Goal: Go to known website: Access a specific website the user already knows

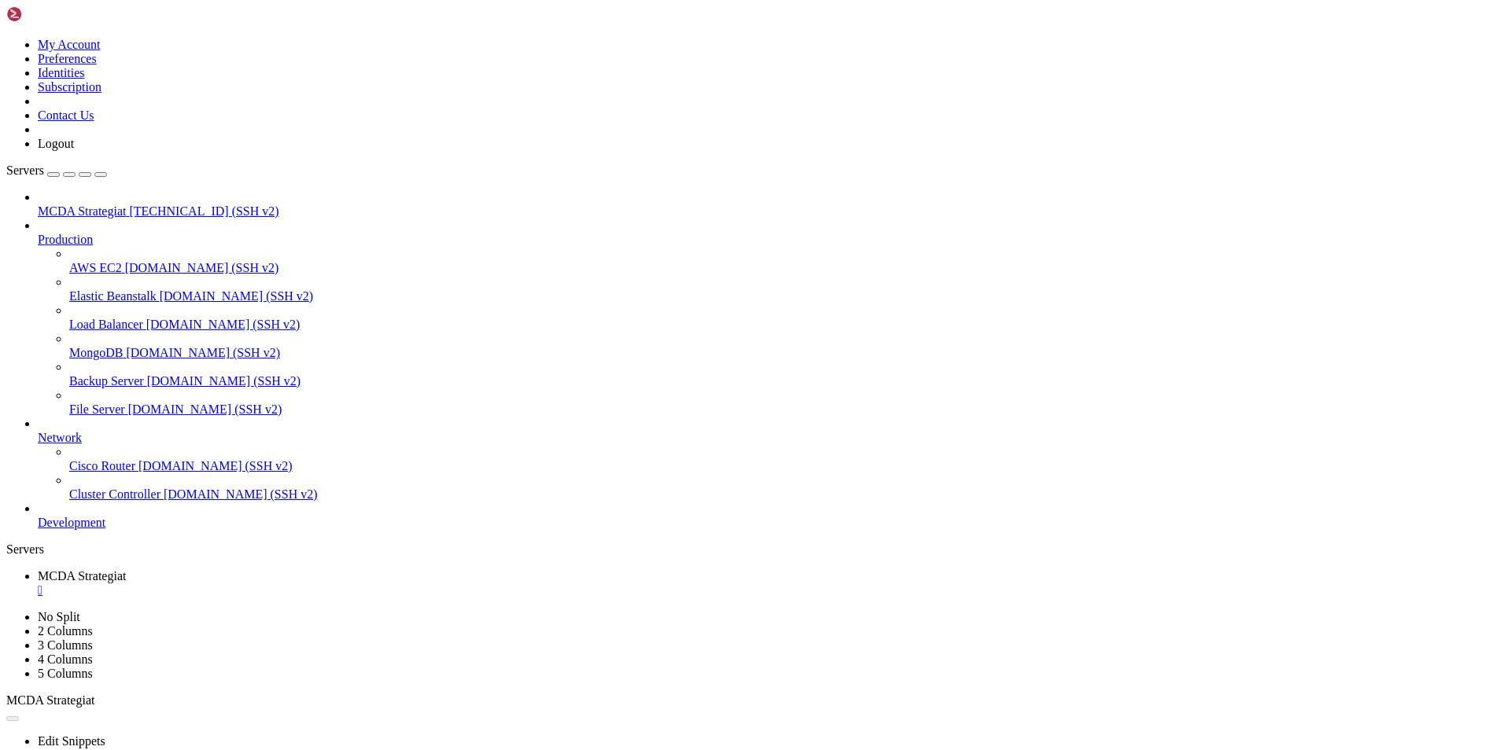
scroll to position [7, 2]
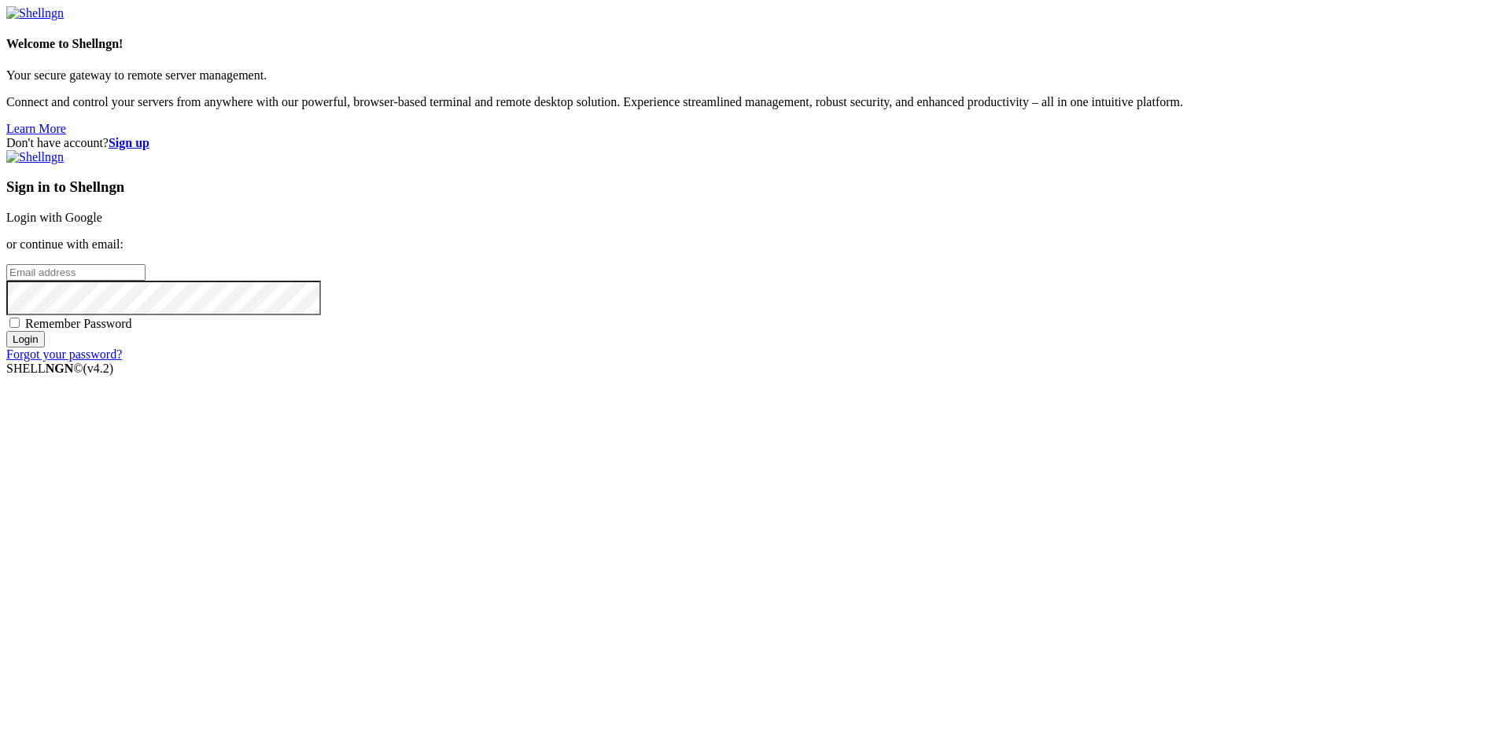
type input "root"
click at [102, 224] on link "Login with Google" at bounding box center [54, 217] width 96 height 13
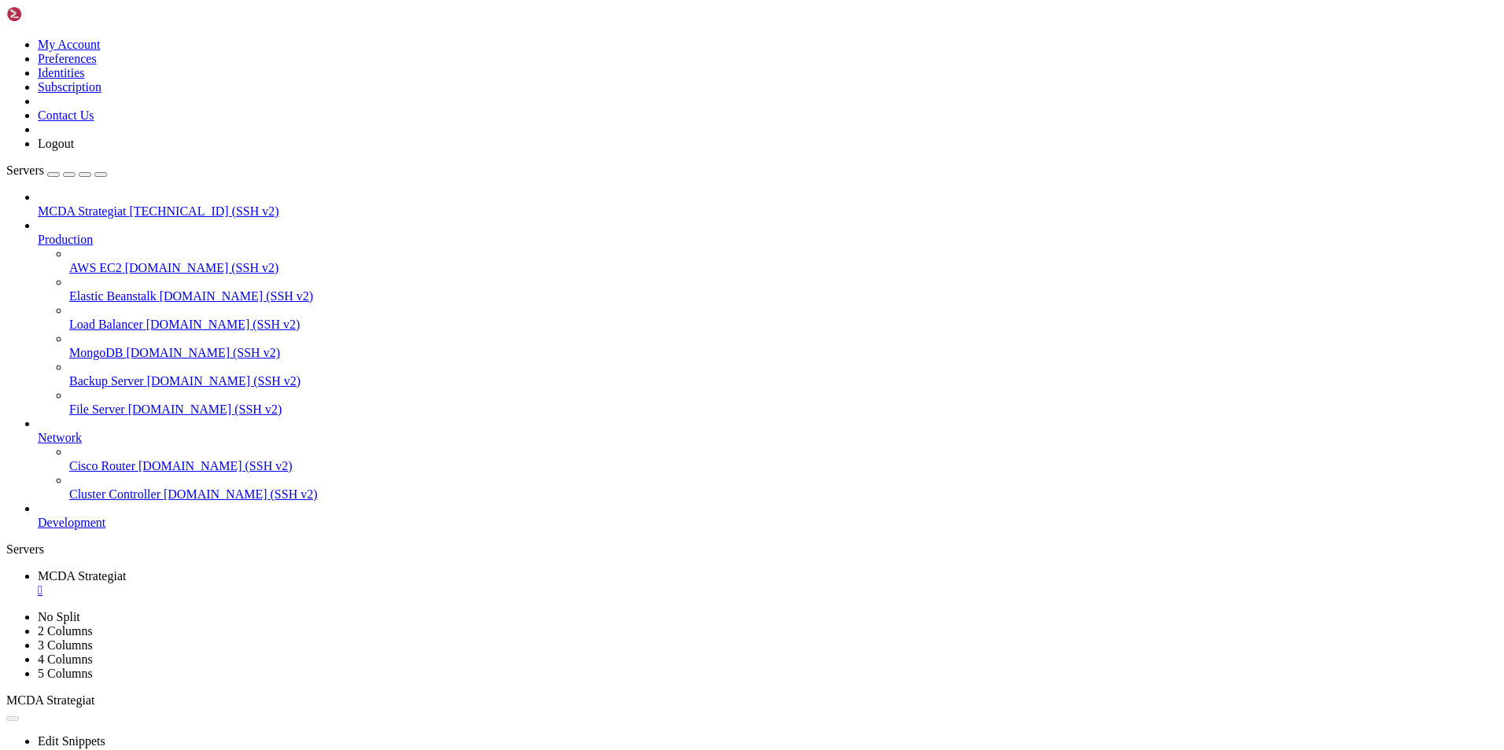
scroll to position [7460, 0]
click at [134, 204] on span "[TECHNICAL_ID] (SSH v2)" at bounding box center [203, 210] width 149 height 13
